Goal: Task Accomplishment & Management: Manage account settings

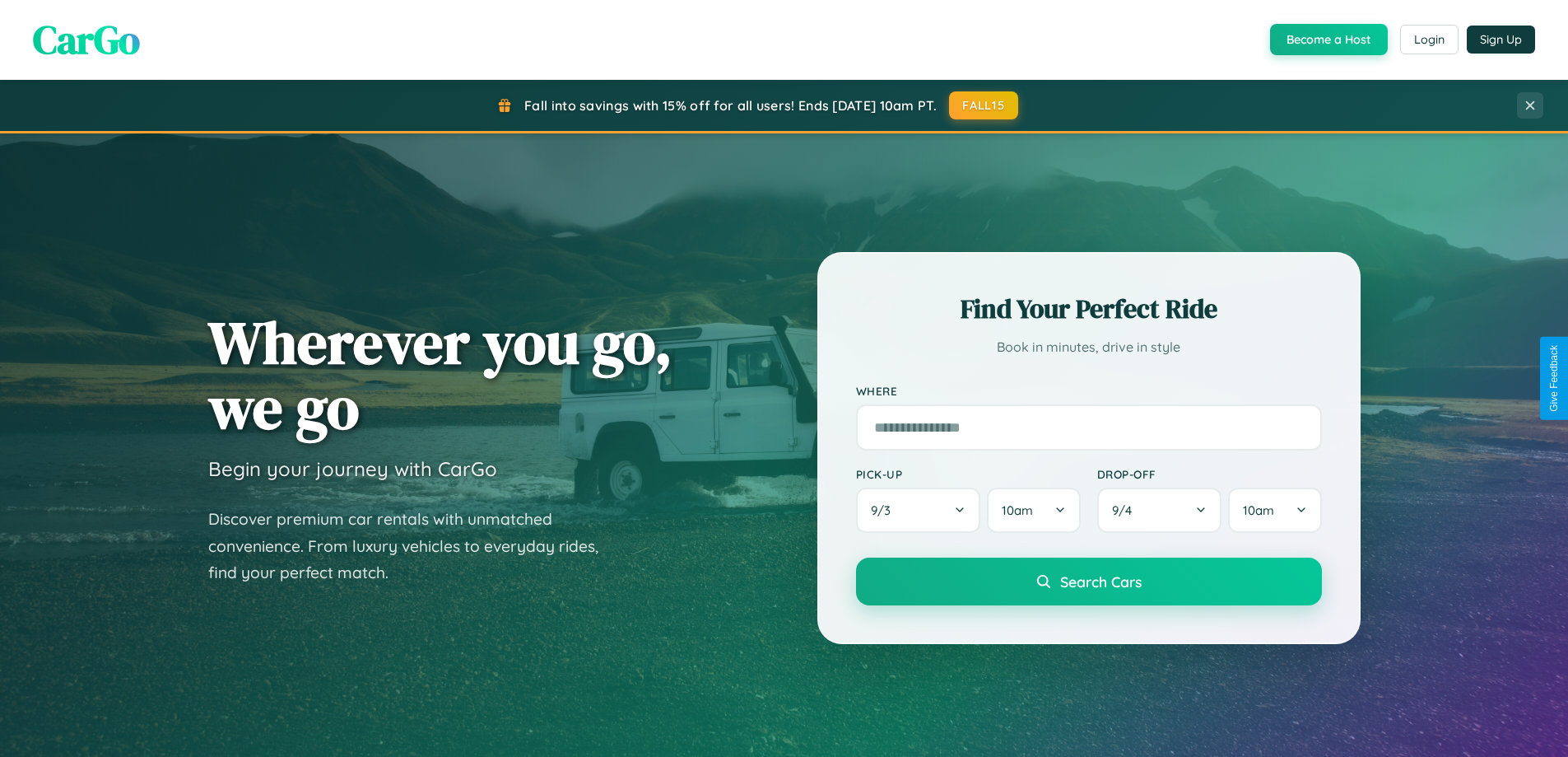
scroll to position [1133, 0]
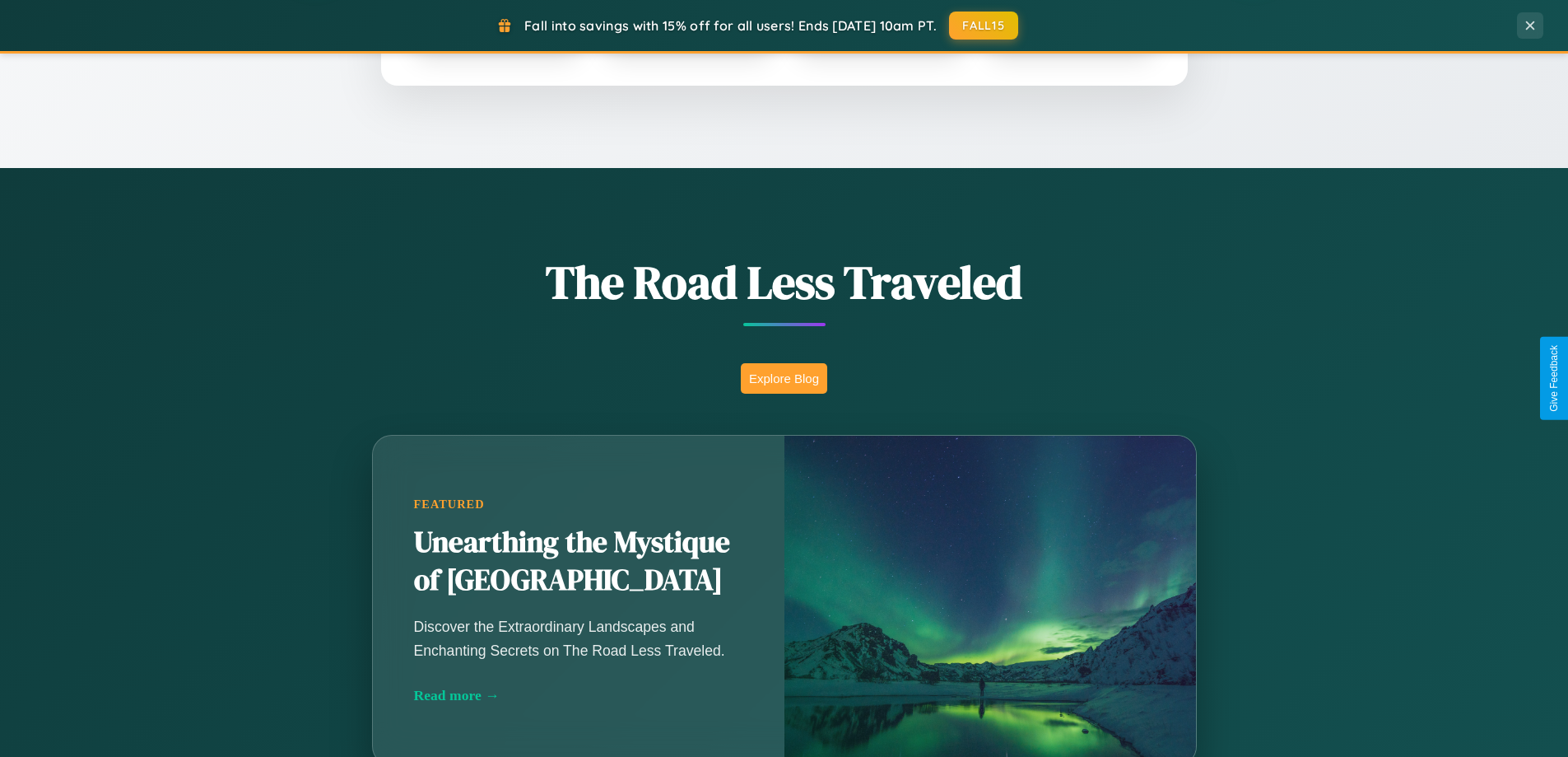
click at [784, 378] on button "Explore Blog" at bounding box center [784, 378] width 86 height 30
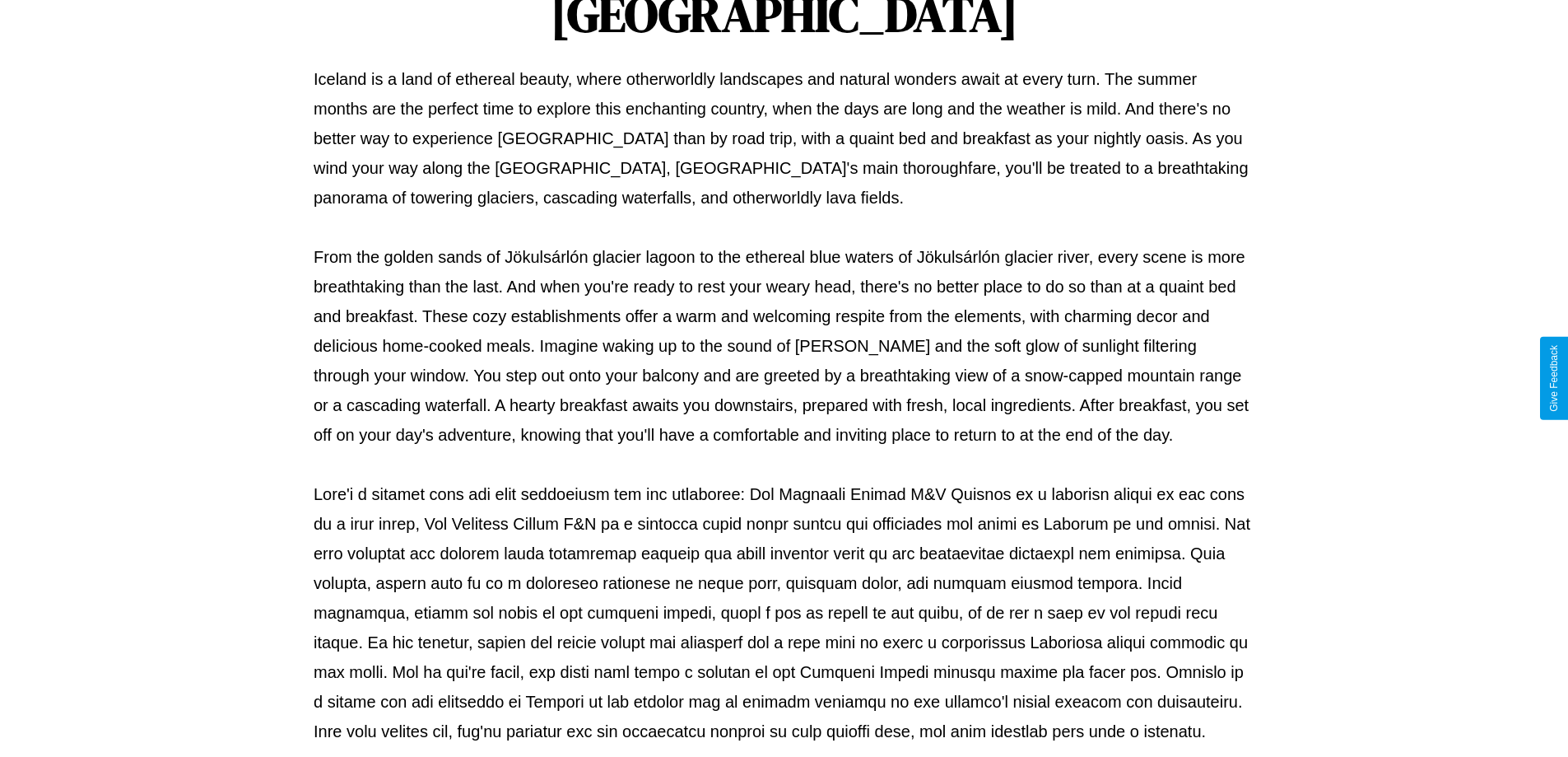
scroll to position [533, 0]
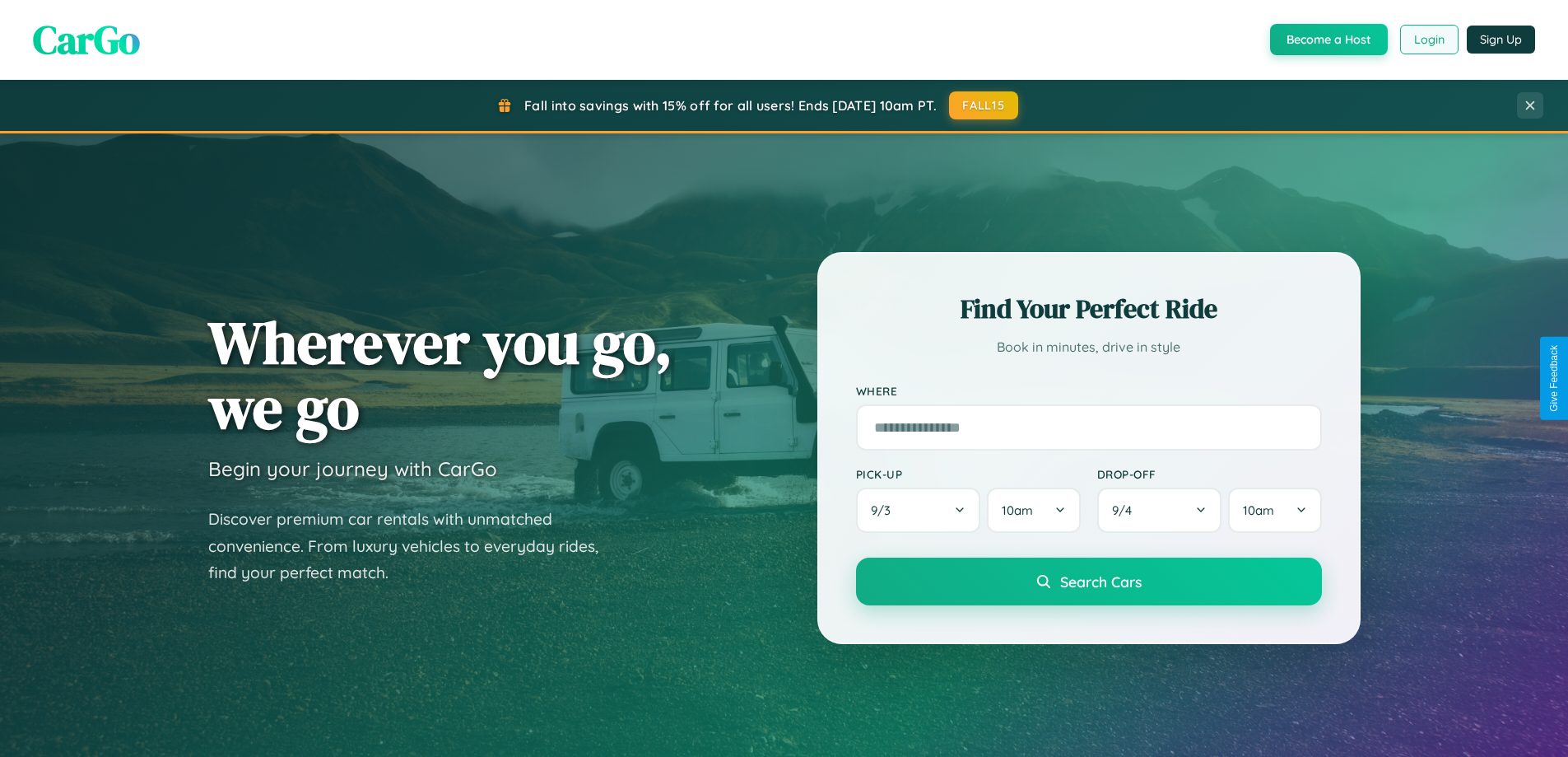
click at [1429, 40] on button "Login" at bounding box center [1429, 40] width 59 height 29
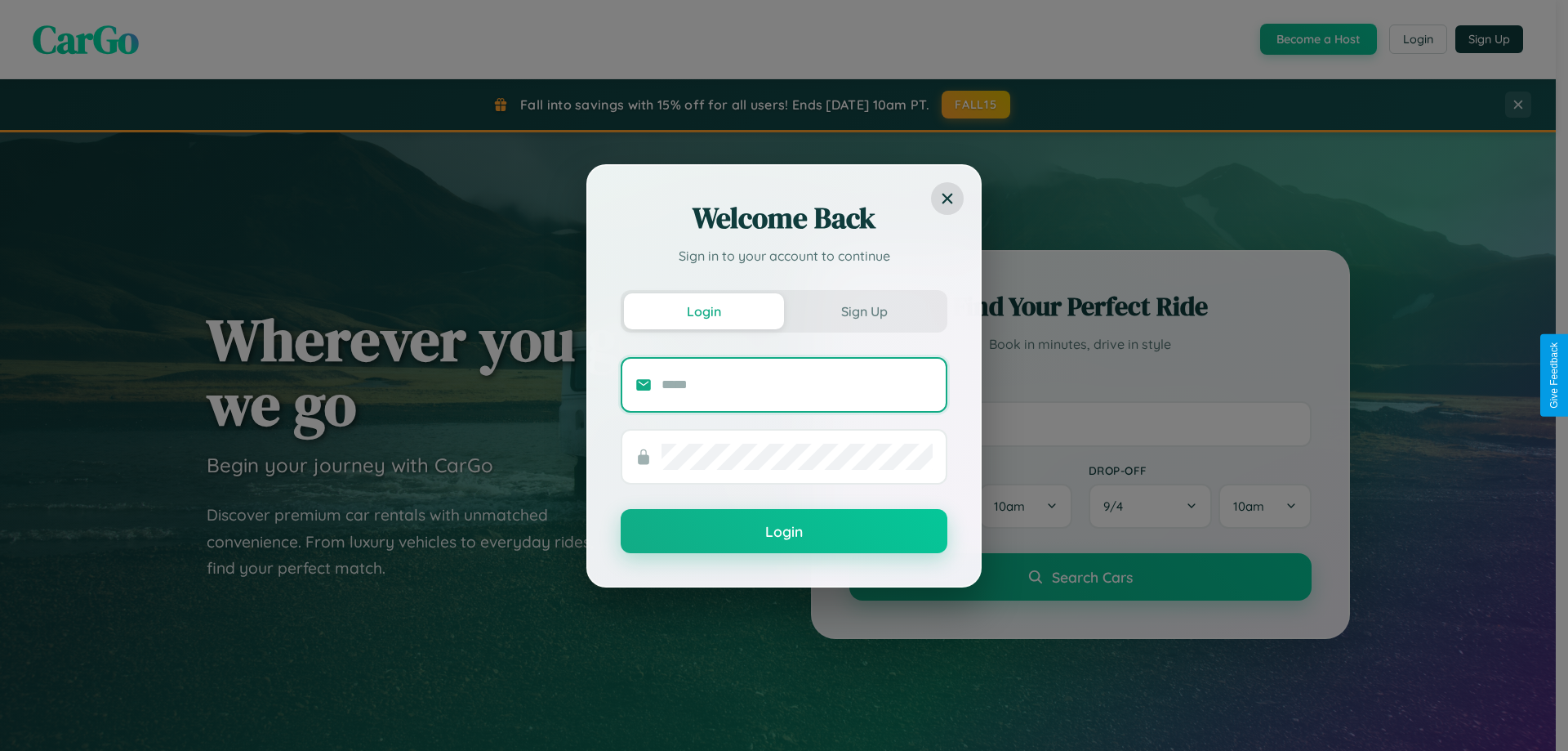
click at [797, 384] on input "text" at bounding box center [796, 384] width 271 height 26
type input "**********"
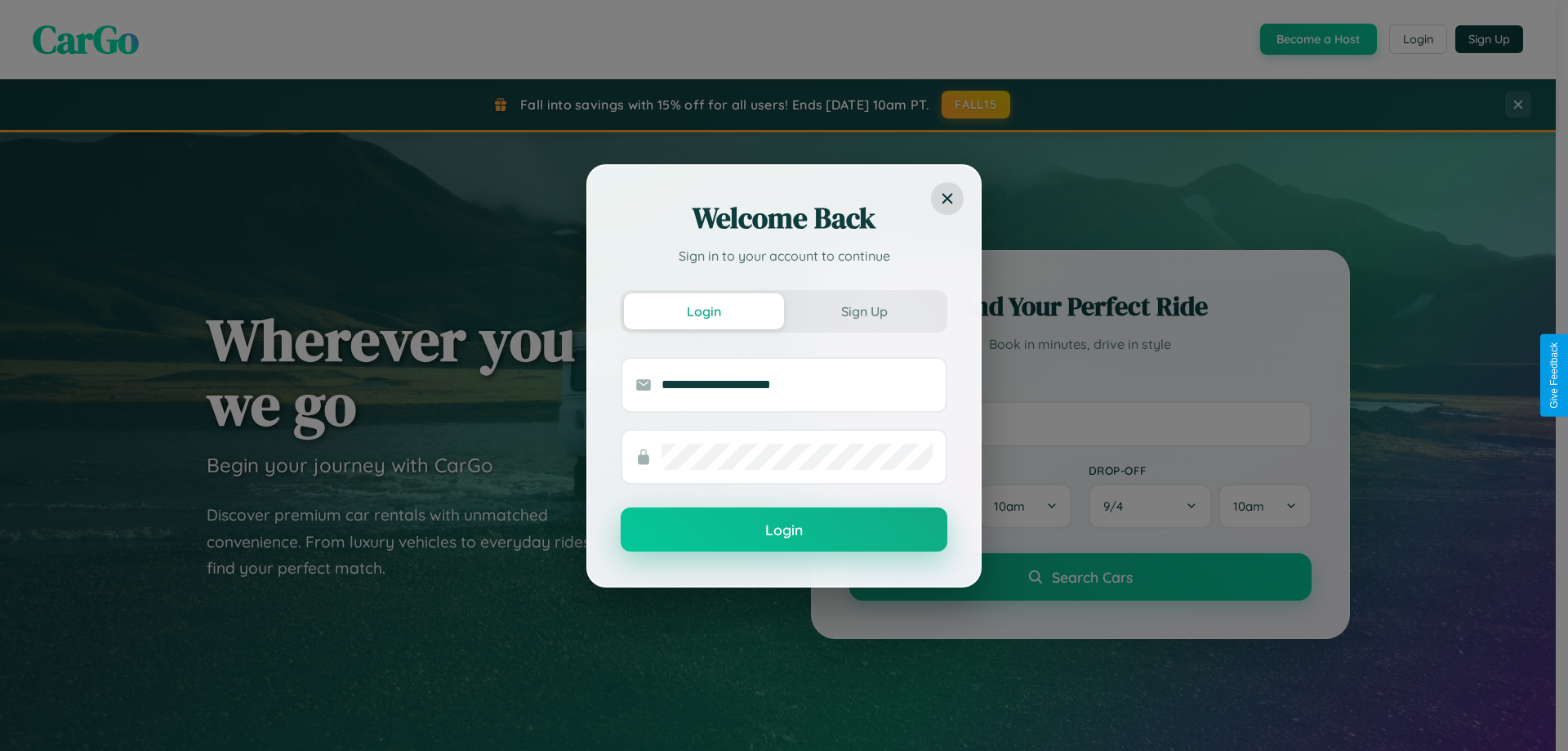
click at [784, 531] on button "Login" at bounding box center [784, 530] width 326 height 44
